Goal: Information Seeking & Learning: Learn about a topic

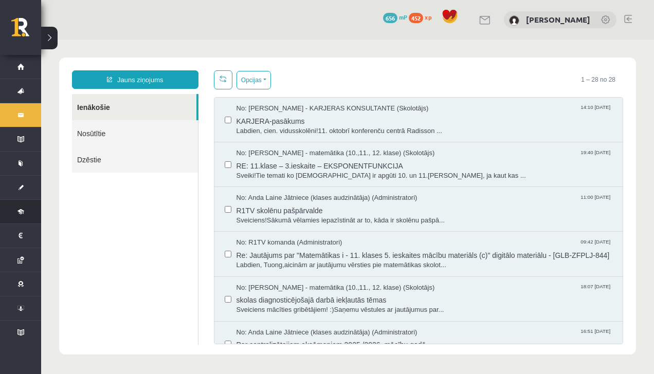
click at [15, 209] on link "Digitālie materiāli" at bounding box center [20, 212] width 41 height 24
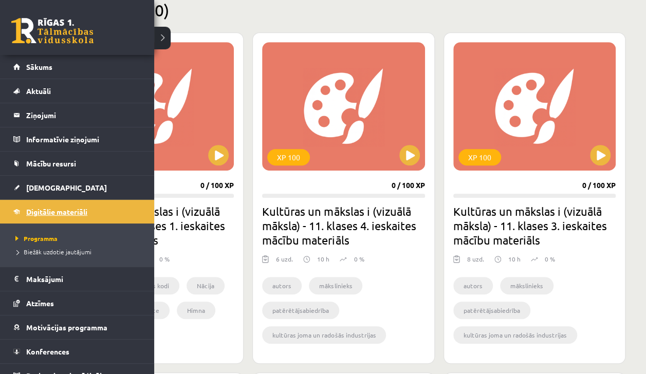
scroll to position [262, 0]
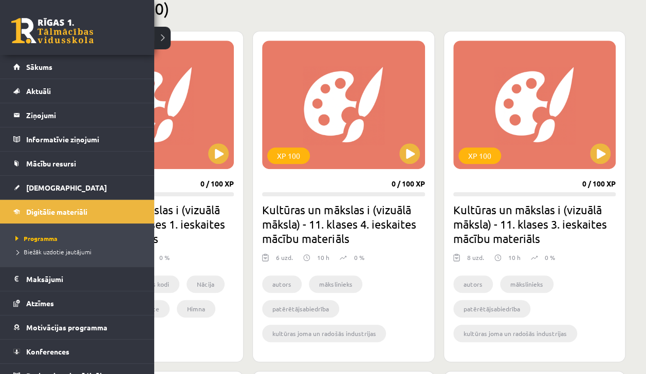
click at [163, 39] on div "XP 100 0 / 100 XP Kultūras un mākslas i (vizuālā māksla) - 11. klases 1. ieskai…" at bounding box center [153, 196] width 182 height 331
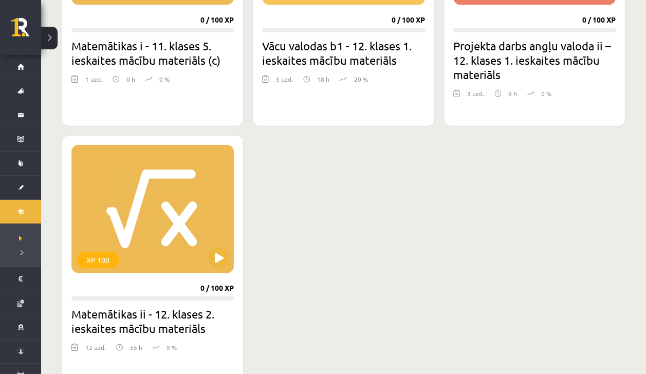
scroll to position [1111, 0]
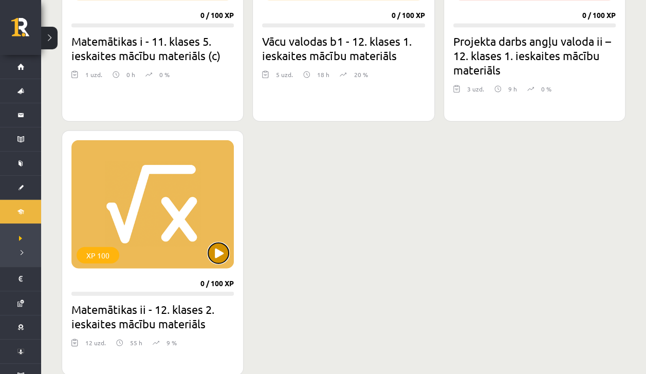
click at [217, 251] on button at bounding box center [218, 253] width 21 height 21
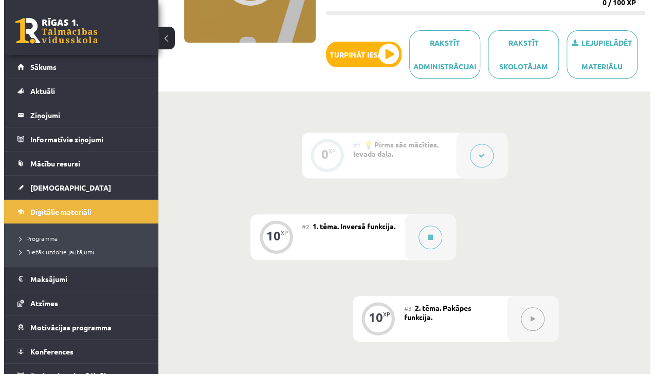
scroll to position [167, 0]
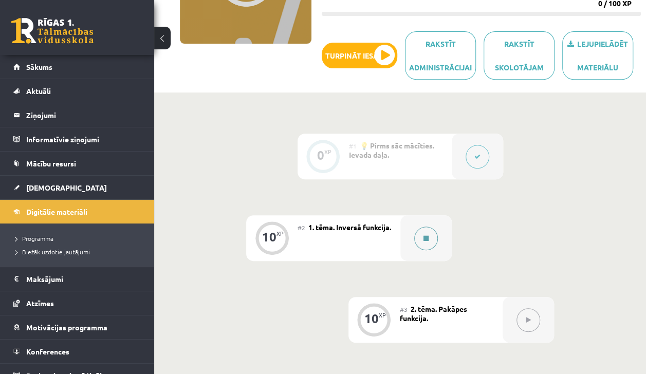
click at [427, 242] on icon at bounding box center [425, 238] width 5 height 6
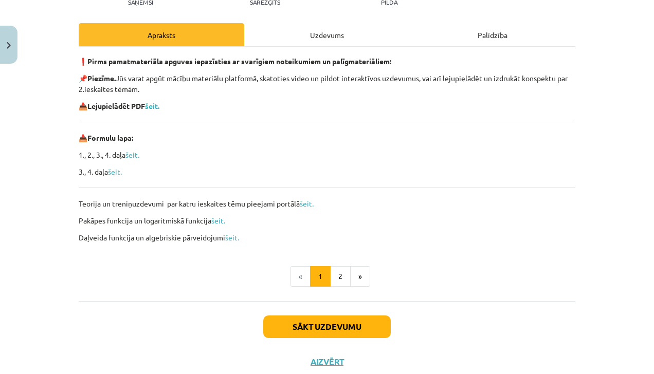
scroll to position [129, 0]
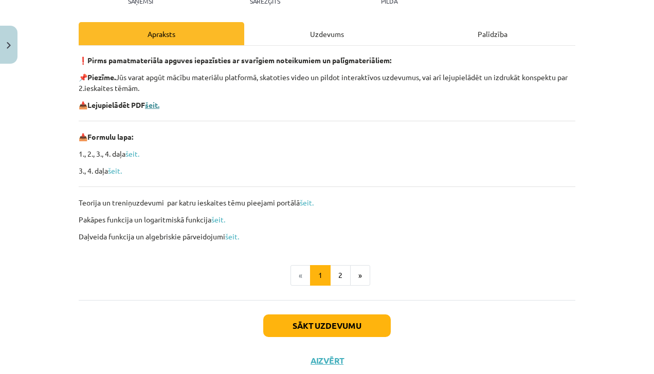
click at [156, 101] on b "šeit." at bounding box center [152, 104] width 14 height 9
